Goal: Task Accomplishment & Management: Use online tool/utility

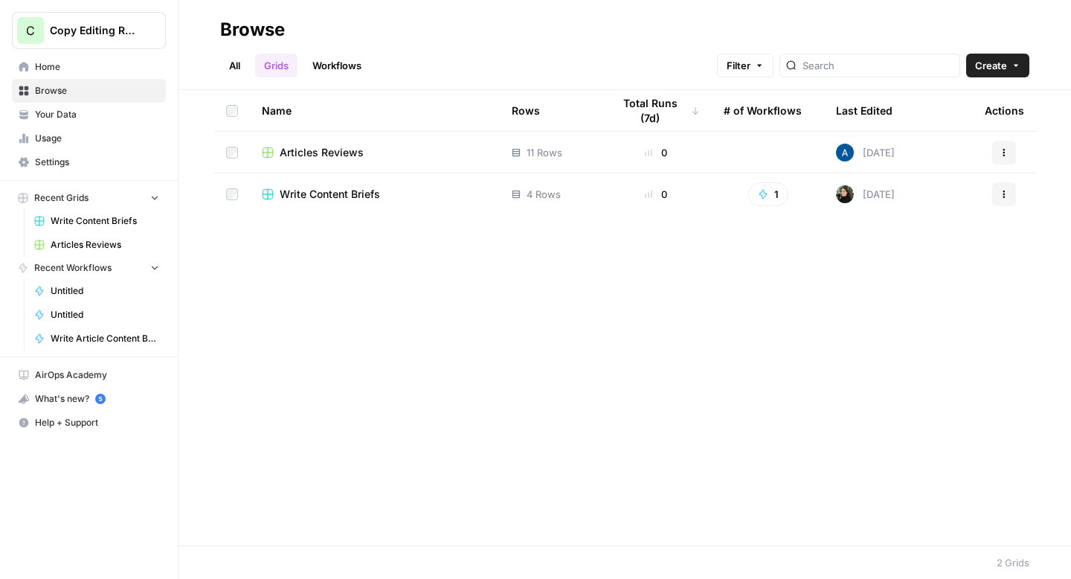
click at [129, 17] on button "C Copy Editing Review" at bounding box center [89, 30] width 154 height 37
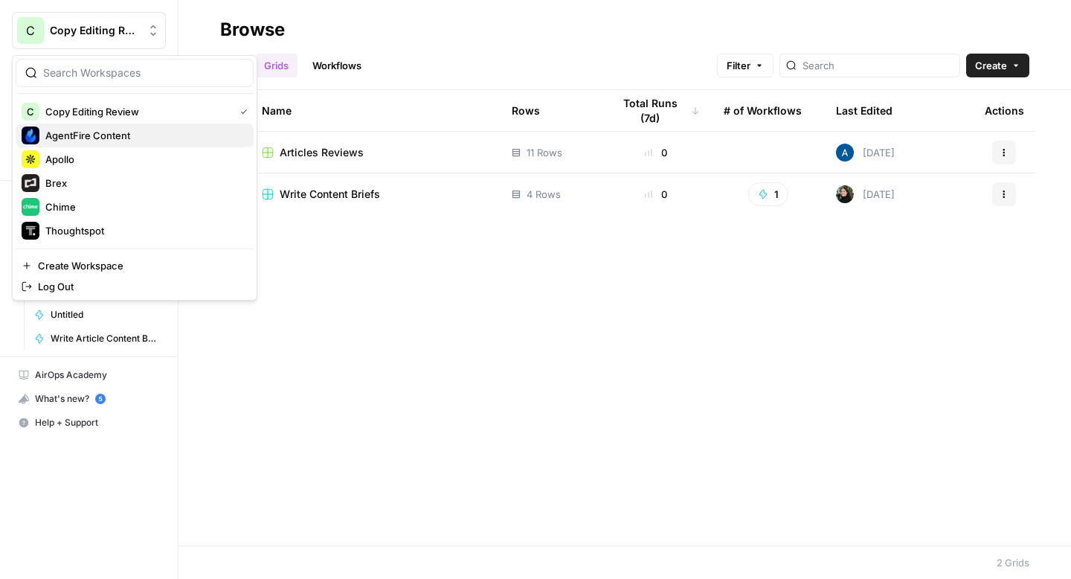
click at [102, 129] on span "AgentFire Content" at bounding box center [143, 135] width 196 height 15
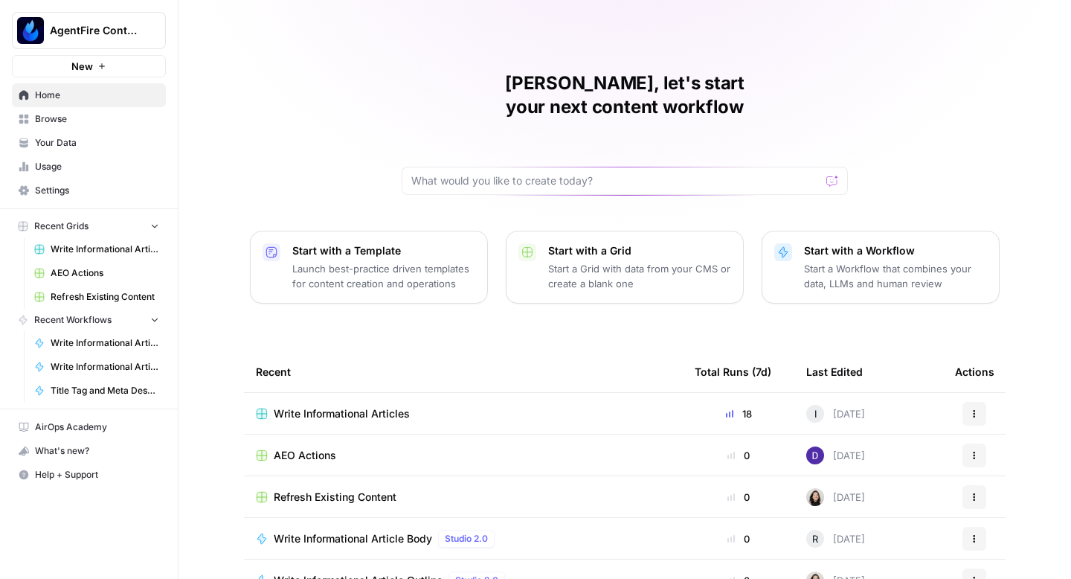
click at [329, 406] on span "Write Informational Articles" at bounding box center [342, 413] width 136 height 15
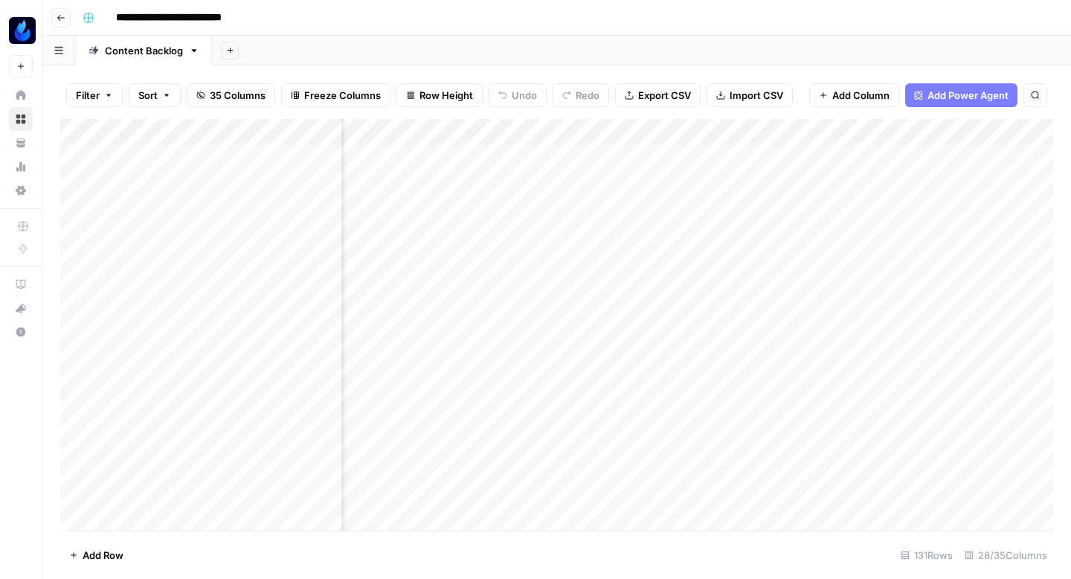
scroll to position [0, 641]
click at [420, 193] on div "Add Column" at bounding box center [556, 324] width 993 height 411
click at [470, 192] on div "Add Column" at bounding box center [556, 324] width 993 height 411
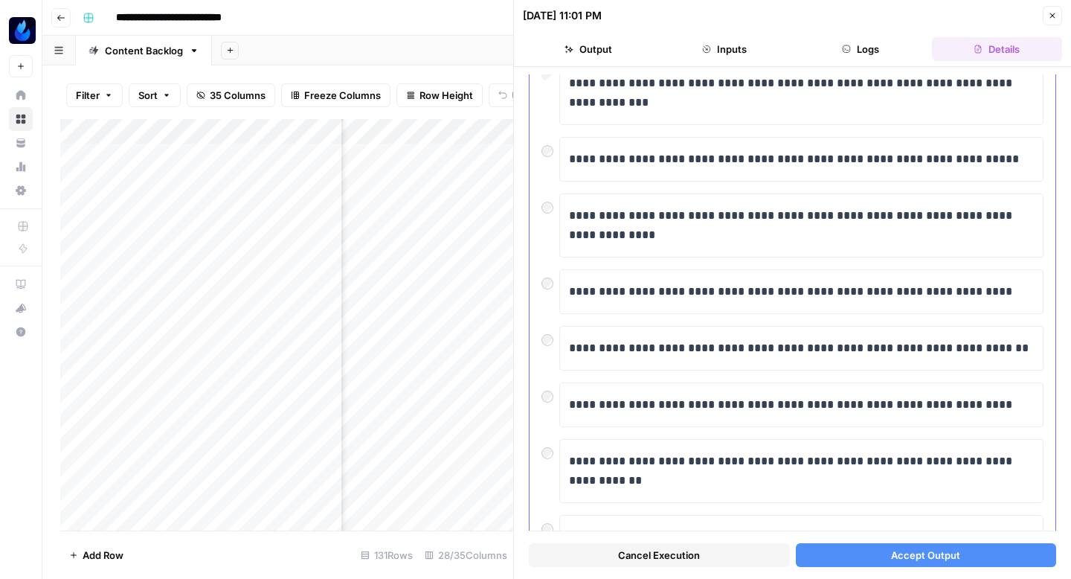
scroll to position [242, 0]
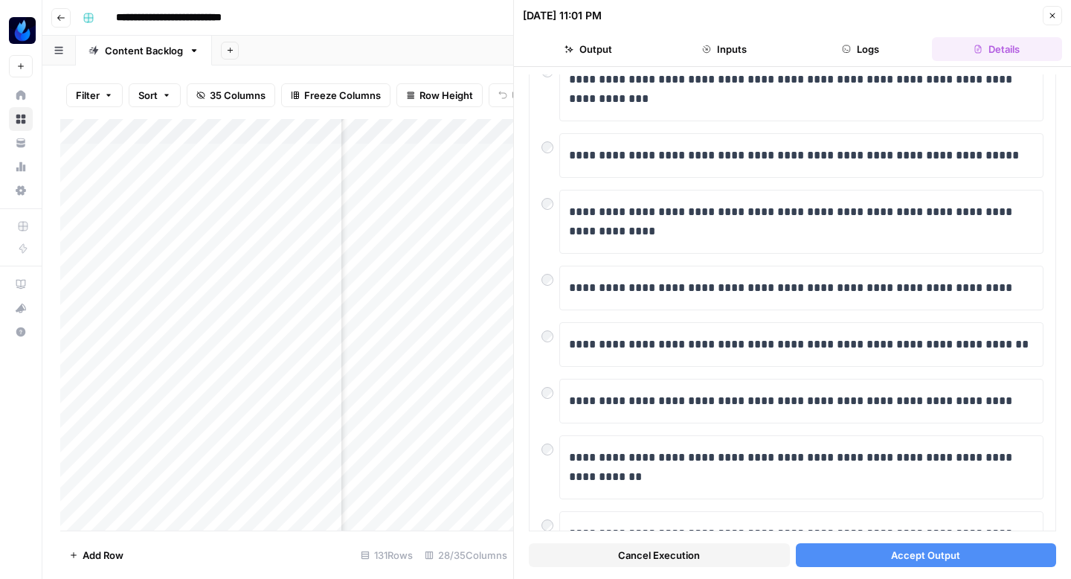
drag, startPoint x: 850, startPoint y: 557, endPoint x: 818, endPoint y: 511, distance: 56.1
click at [851, 557] on button "Accept Output" at bounding box center [926, 555] width 261 height 24
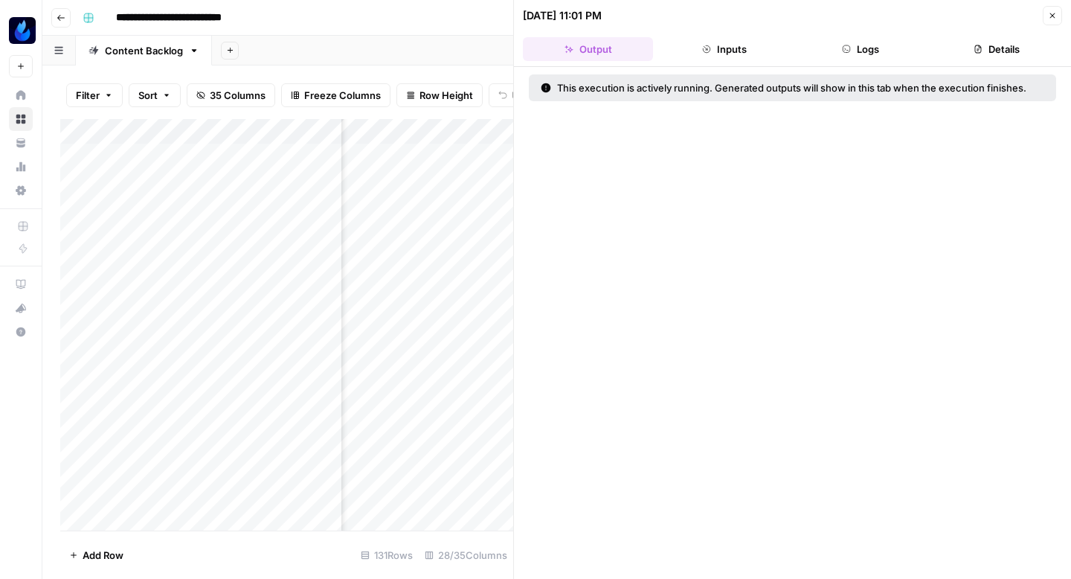
click at [1056, 14] on icon "button" at bounding box center [1052, 15] width 9 height 9
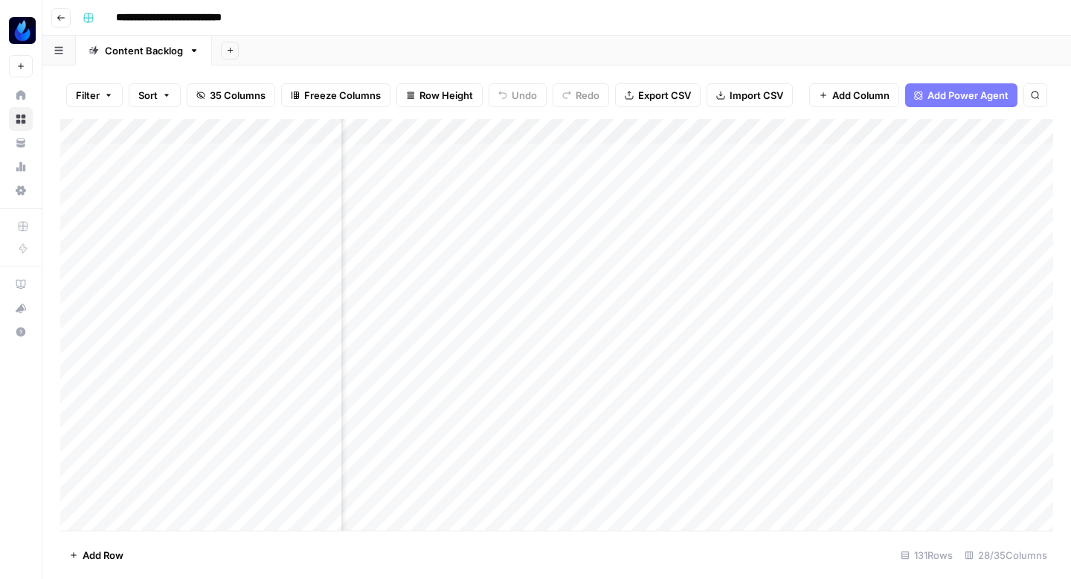
scroll to position [0, 1636]
click at [624, 193] on div "Add Column" at bounding box center [556, 324] width 993 height 411
click at [800, 192] on div "Add Column" at bounding box center [556, 324] width 993 height 411
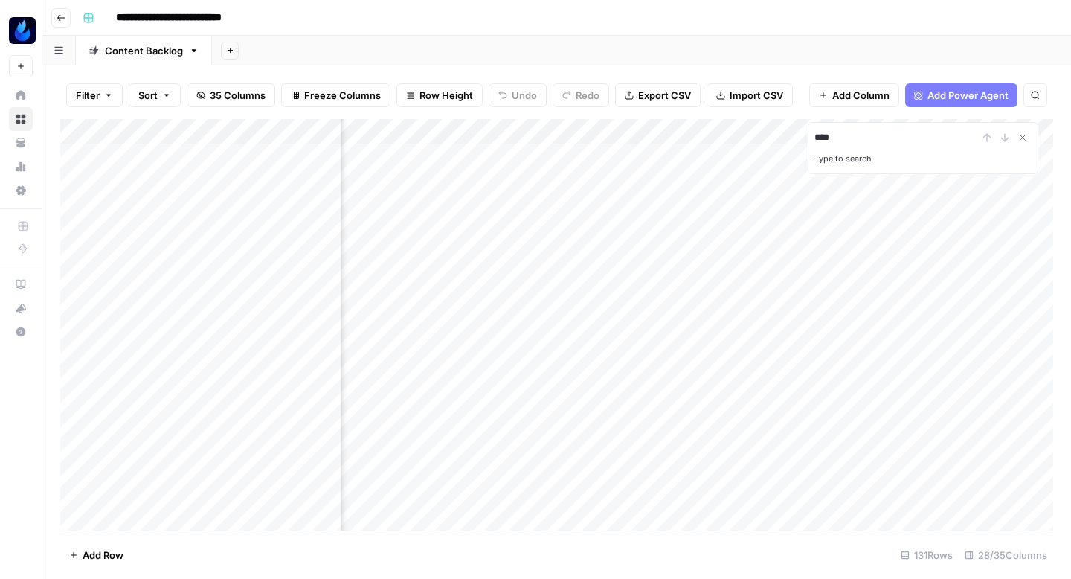
type input "****"
click at [1019, 134] on icon "Close Search" at bounding box center [1023, 138] width 12 height 12
click at [556, 193] on div "Add Column" at bounding box center [556, 324] width 993 height 411
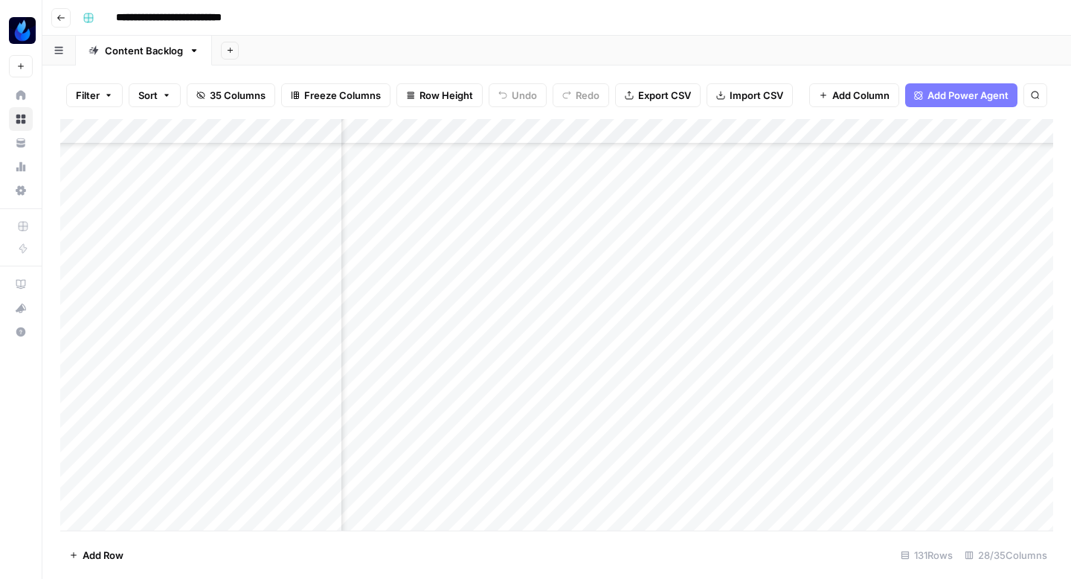
scroll to position [741, 1765]
click at [495, 302] on div "Add Column" at bounding box center [556, 324] width 993 height 411
click at [557, 301] on div "Add Column" at bounding box center [556, 324] width 993 height 411
